Goal: Transaction & Acquisition: Purchase product/service

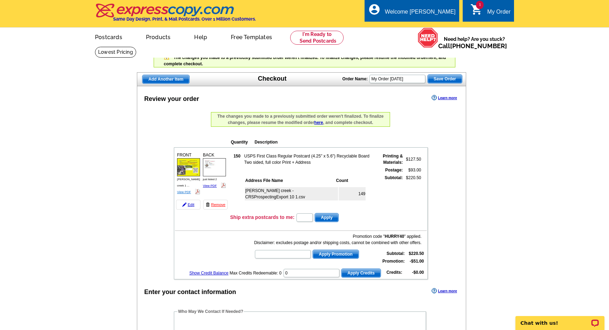
click at [184, 190] on link "View PDF" at bounding box center [184, 191] width 14 height 3
click at [191, 204] on link "Edit" at bounding box center [188, 205] width 24 height 10
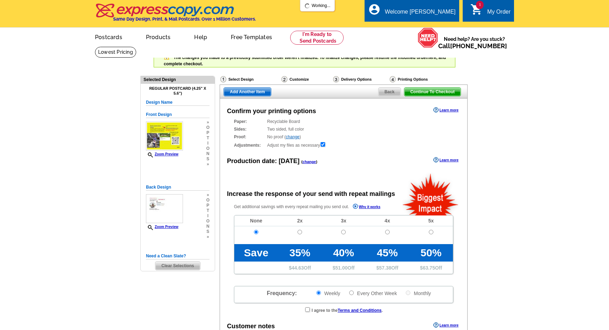
radio input "false"
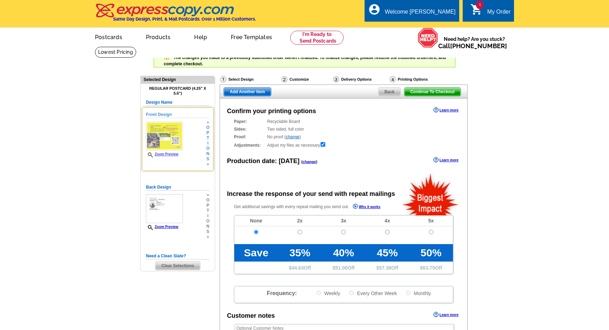
click at [168, 114] on h5 "Front Design" at bounding box center [178, 114] width 64 height 7
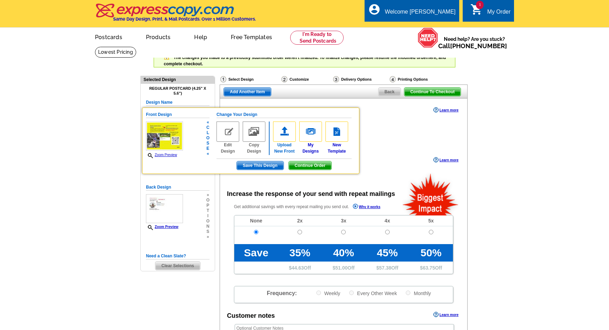
click at [282, 140] on img at bounding box center [284, 131] width 23 height 20
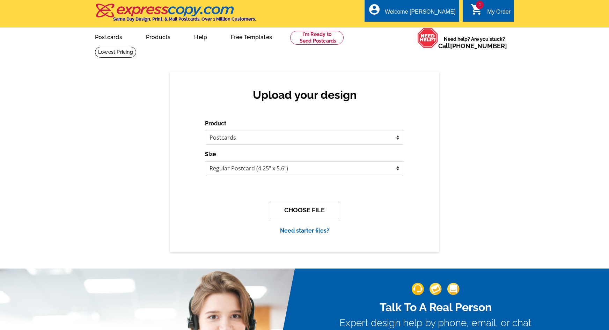
click at [299, 208] on button "CHOOSE FILE" at bounding box center [304, 210] width 69 height 16
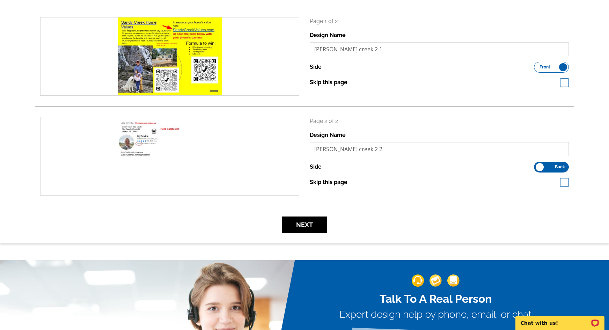
scroll to position [174, 0]
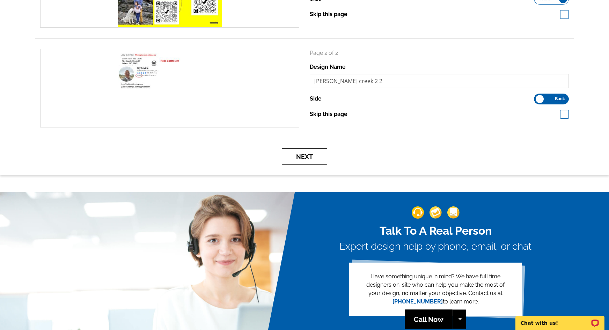
click at [308, 158] on button "Next" at bounding box center [304, 156] width 45 height 16
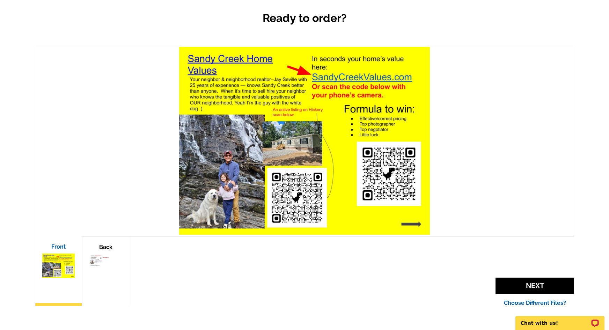
scroll to position [105, 0]
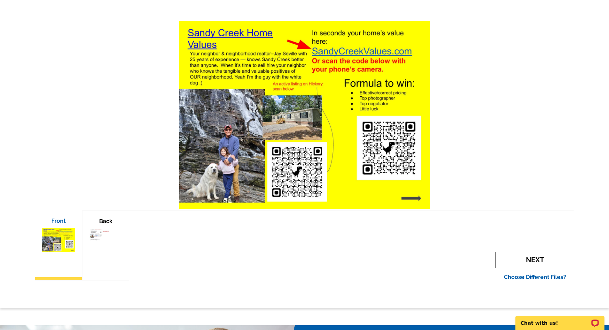
click at [524, 260] on span "Next" at bounding box center [534, 260] width 79 height 16
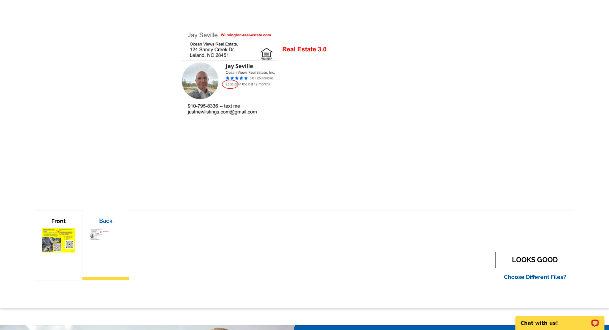
click at [523, 257] on link "LOOKS GOOD" at bounding box center [534, 260] width 79 height 16
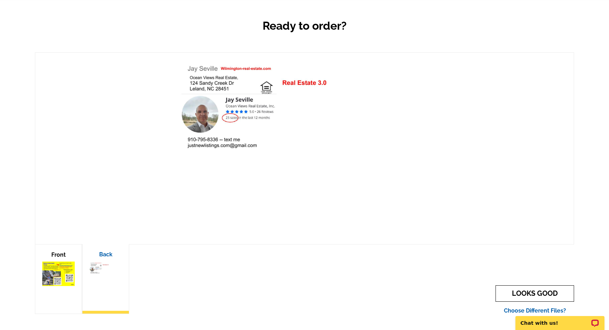
scroll to position [140, 0]
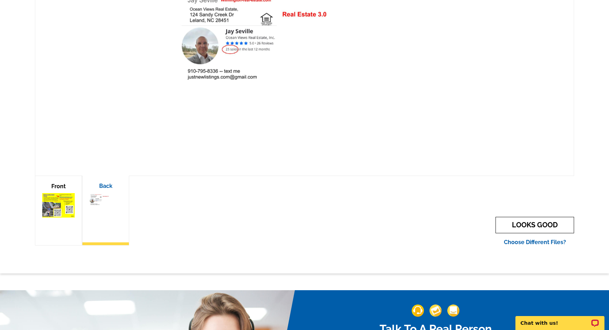
click at [540, 229] on link "LOOKS GOOD" at bounding box center [534, 225] width 79 height 16
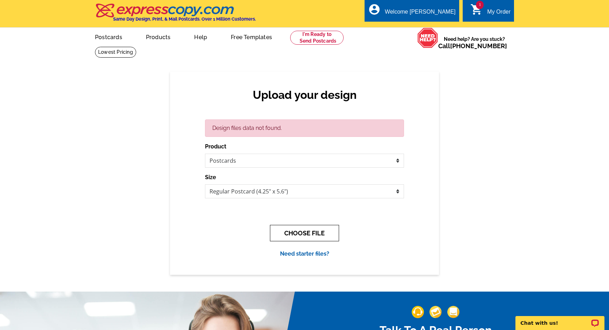
click at [297, 234] on button "CHOOSE FILE" at bounding box center [304, 233] width 69 height 16
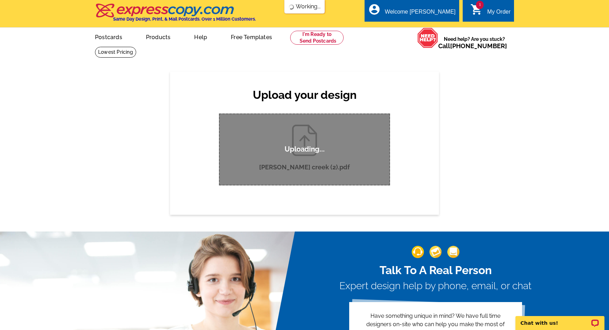
click at [456, 214] on div "Upload your design Design files data not found. Product Please select the type …" at bounding box center [304, 143] width 609 height 143
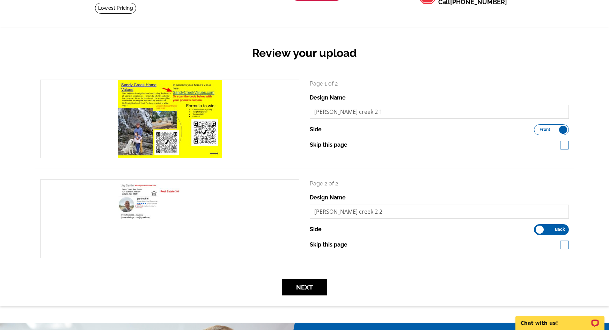
scroll to position [70, 0]
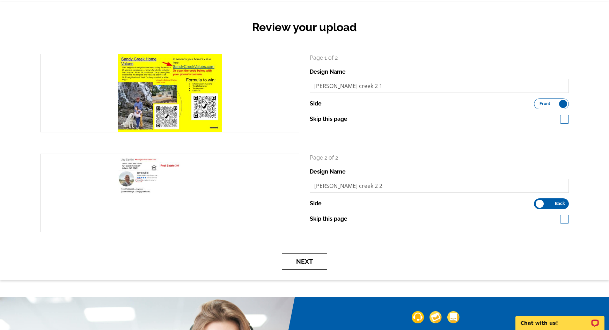
click at [309, 259] on button "Next" at bounding box center [304, 261] width 45 height 16
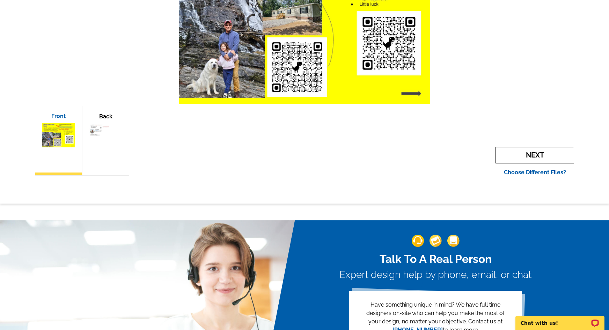
click at [536, 156] on span "Next" at bounding box center [534, 155] width 79 height 16
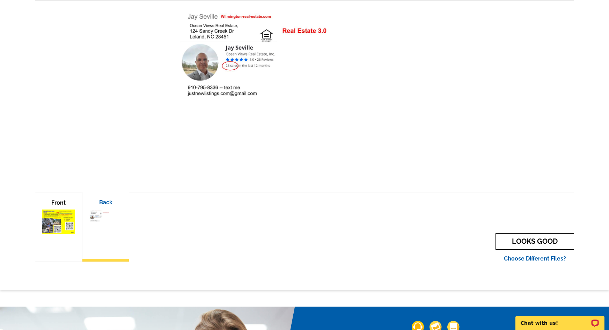
scroll to position [174, 0]
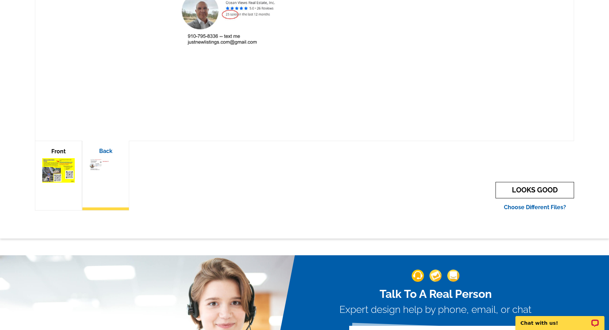
click at [529, 191] on link "LOOKS GOOD" at bounding box center [534, 190] width 79 height 16
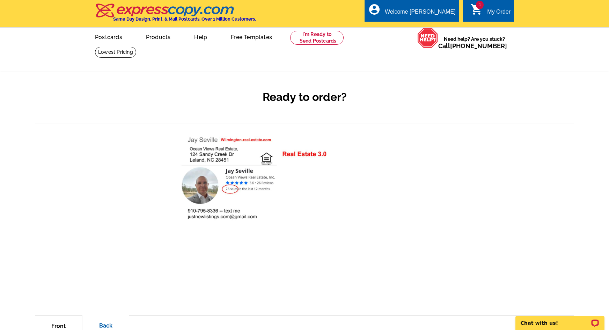
scroll to position [105, 0]
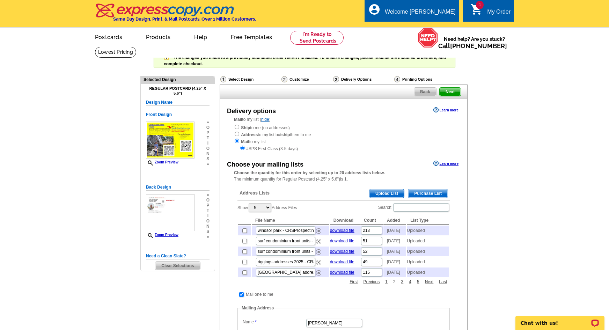
click at [392, 285] on link "2" at bounding box center [394, 281] width 6 height 6
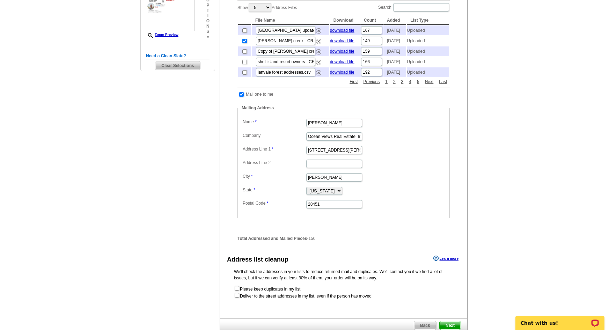
scroll to position [279, 0]
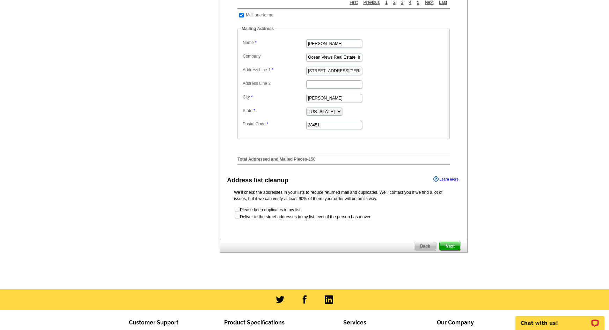
click at [452, 250] on span "Next" at bounding box center [449, 246] width 21 height 8
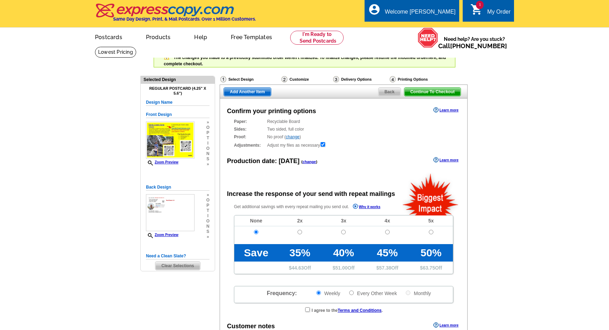
radio input "false"
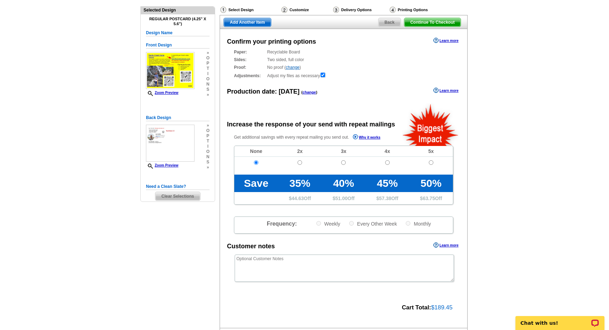
scroll to position [140, 0]
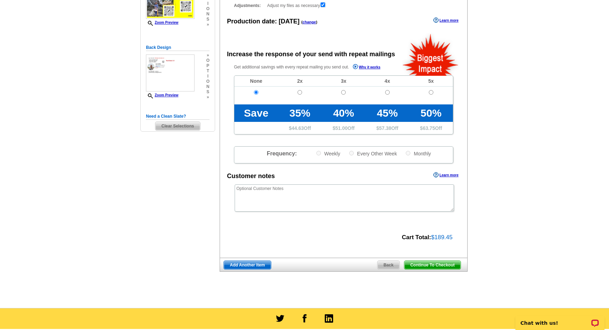
click at [422, 264] on span "Continue To Checkout" at bounding box center [432, 265] width 56 height 8
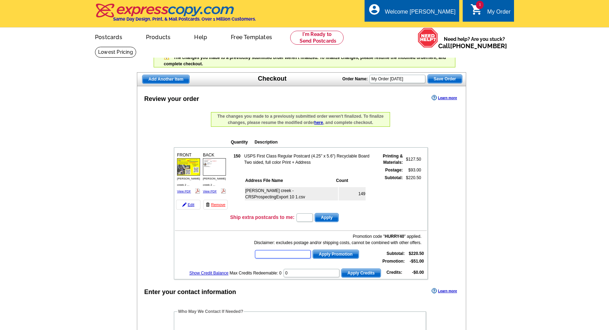
click at [276, 254] on input "text" at bounding box center [283, 254] width 56 height 8
paste input "CC2320"
type input "CC2320"
click at [325, 254] on span "Apply Promotion" at bounding box center [336, 254] width 46 height 8
drag, startPoint x: 531, startPoint y: 200, endPoint x: 531, endPoint y: 196, distance: 4.2
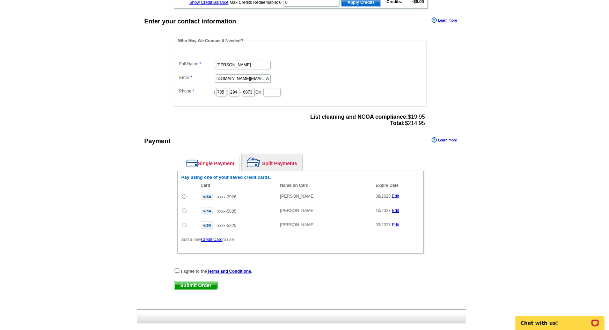
scroll to position [279, 0]
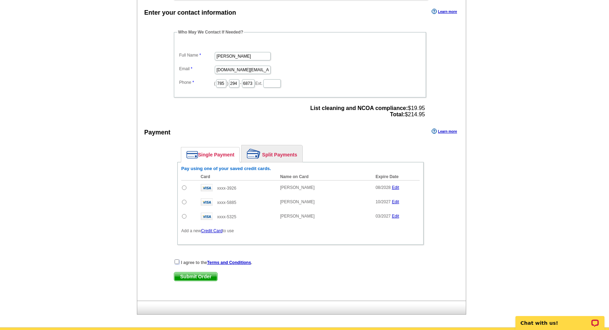
click at [177, 262] on input "checkbox" at bounding box center [176, 261] width 5 height 5
checkbox input "true"
click at [210, 231] on link "Credit Card" at bounding box center [211, 230] width 21 height 5
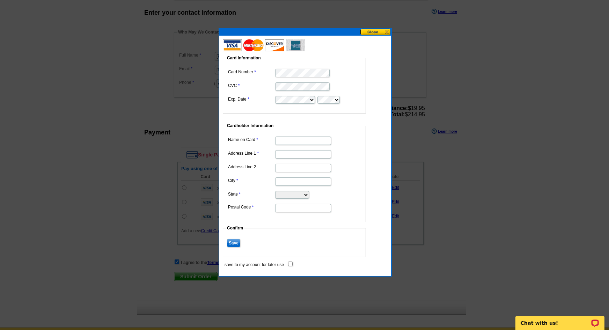
type input "[PERSON_NAME]"
click at [295, 150] on input "Address Line 1" at bounding box center [303, 154] width 56 height 8
type input "[STREET_ADDRESS][PERSON_NAME]"
type input "Leland"
select select "NC"
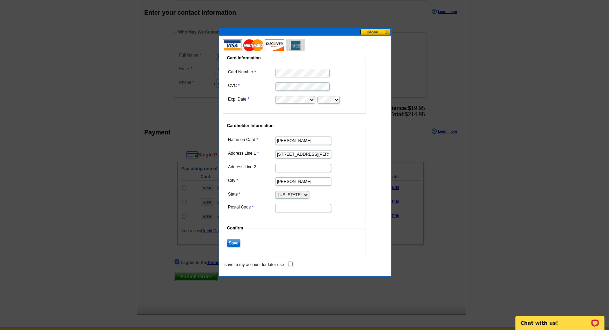
type input "28451"
click at [290, 264] on input "save to my account for later use" at bounding box center [290, 263] width 5 height 5
checkbox input "true"
click at [235, 246] on input "Save" at bounding box center [233, 243] width 13 height 8
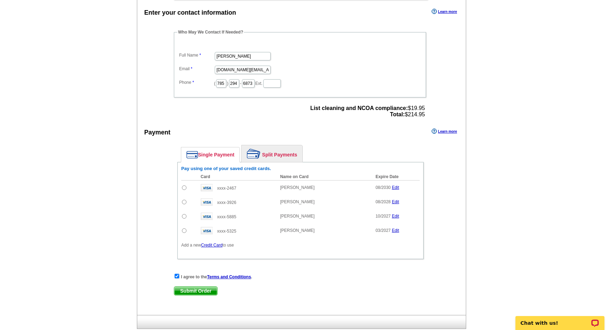
click at [192, 291] on span "Submit Order" at bounding box center [195, 290] width 43 height 8
click at [184, 189] on input "radio" at bounding box center [184, 187] width 5 height 5
radio input "true"
click at [192, 290] on span "Submit Order" at bounding box center [195, 290] width 43 height 8
